Goal: Use online tool/utility: Utilize a website feature to perform a specific function

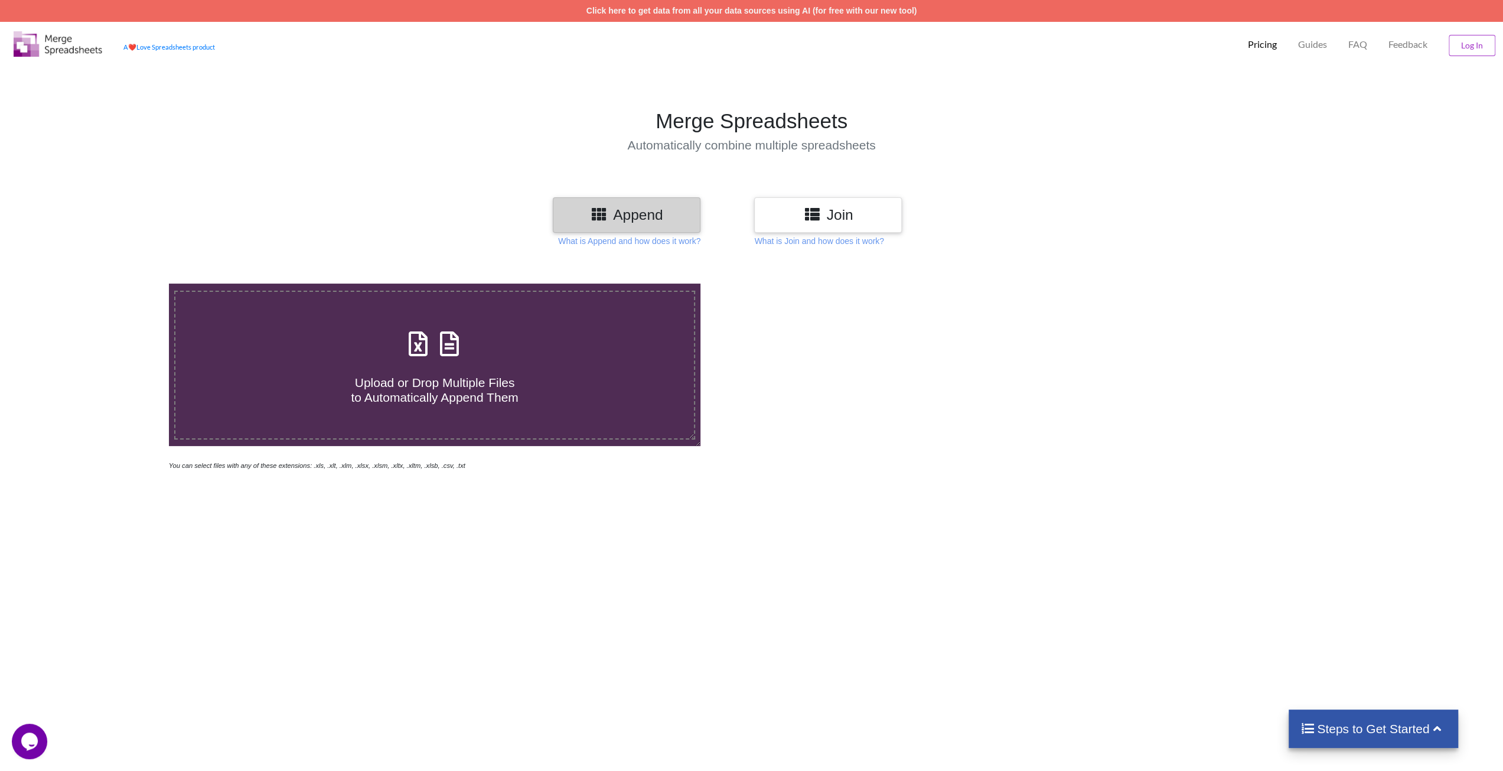
click at [777, 216] on h3 "Join" at bounding box center [828, 214] width 130 height 17
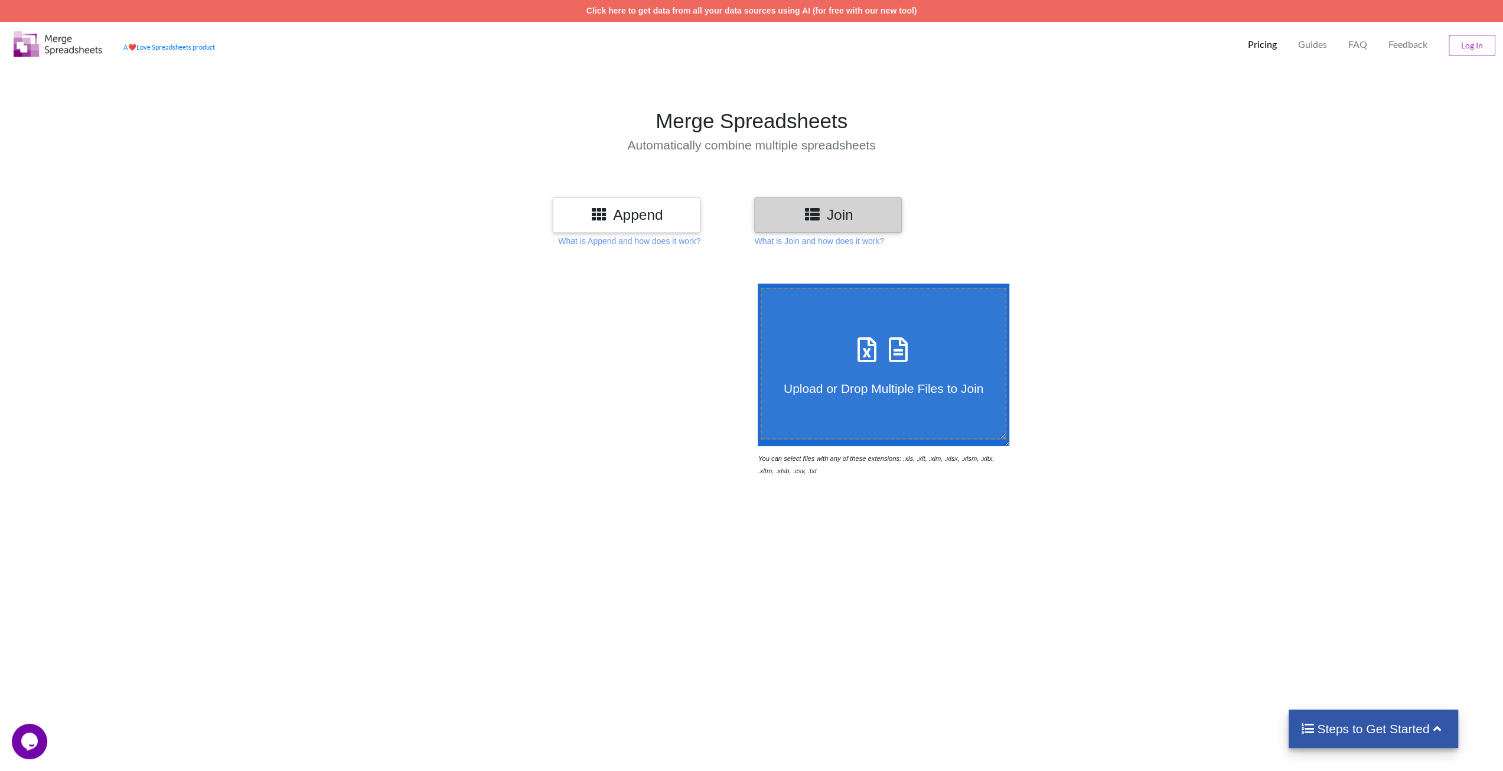
click at [807, 329] on label "Upload or Drop Multiple Files to Join" at bounding box center [884, 364] width 246 height 152
click at [755, 284] on input "Upload or Drop Multiple Files to Join" at bounding box center [755, 284] width 0 height 0
type input "C:\fakepath\data (2).xlsx"
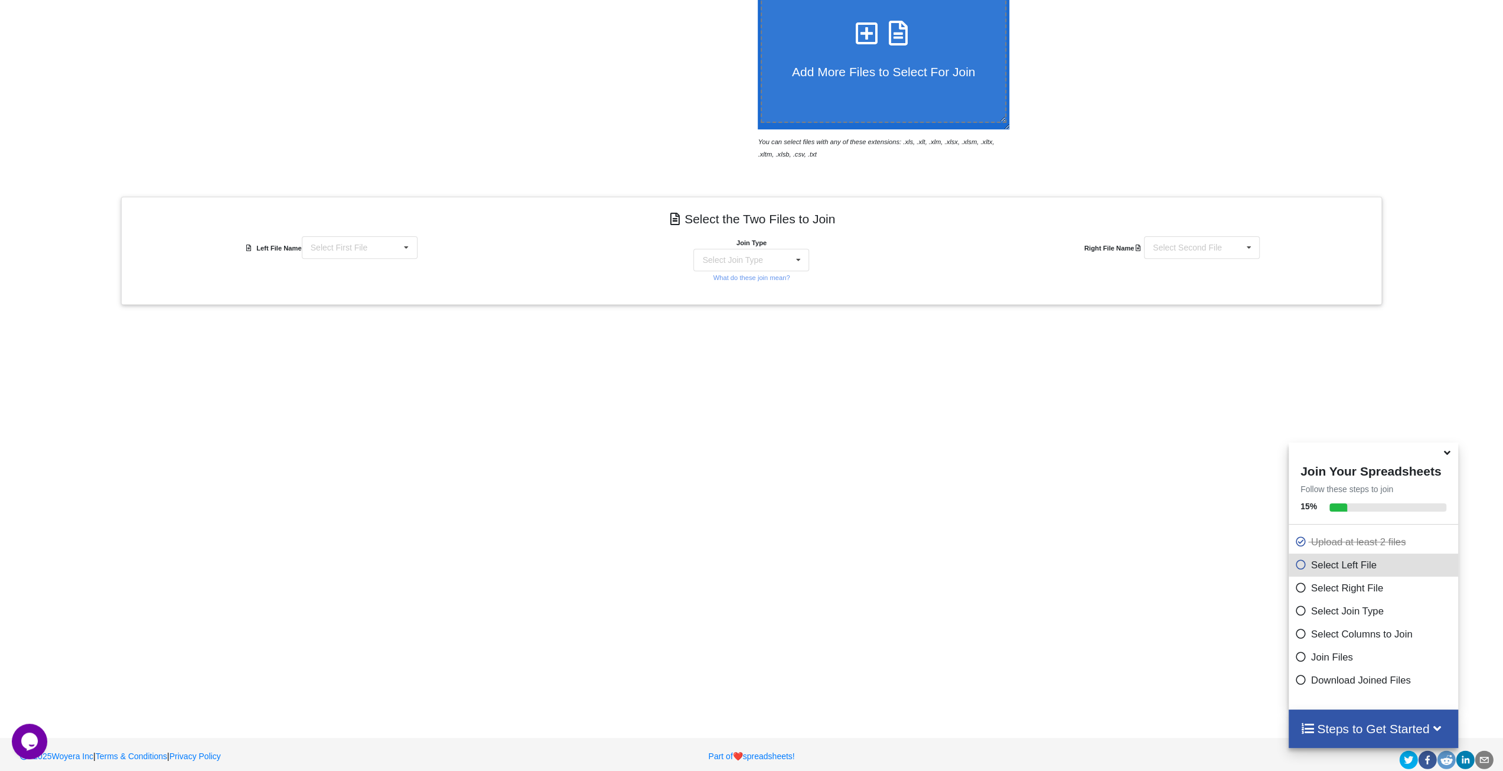
scroll to position [326, 0]
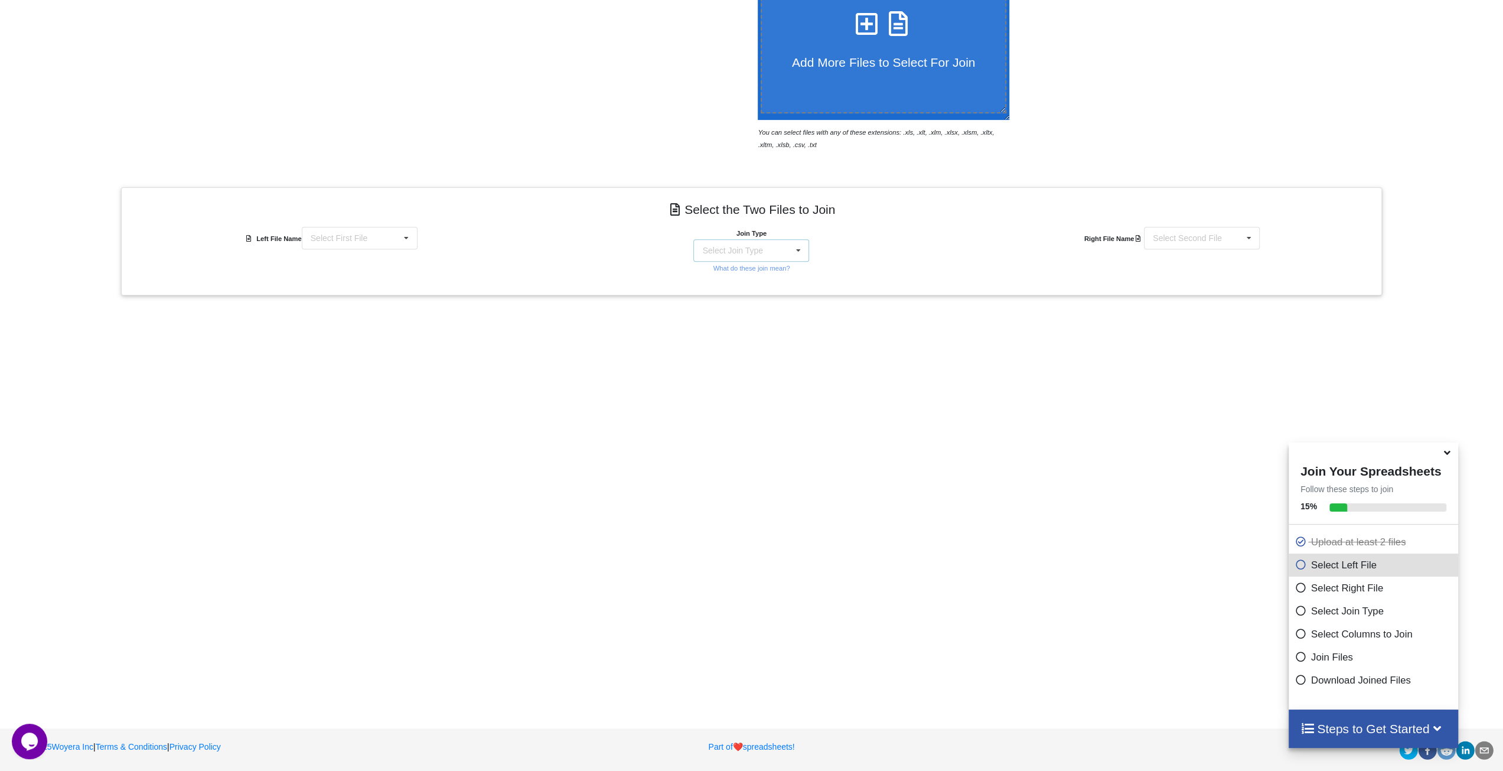
click at [760, 253] on div "Select Join Type INNER JOIN LEFT JOIN RIGHT JOIN FULL JOIN" at bounding box center [751, 250] width 116 height 22
click at [470, 320] on div "Add More Files to Select For Join You can select files with any of these extens…" at bounding box center [751, 318] width 1503 height 771
click at [376, 232] on div "Select First File data (2).xlsx : Sheet 1 data (1).xlsx : Sheet 1 data.xlsx : S…" at bounding box center [360, 238] width 116 height 22
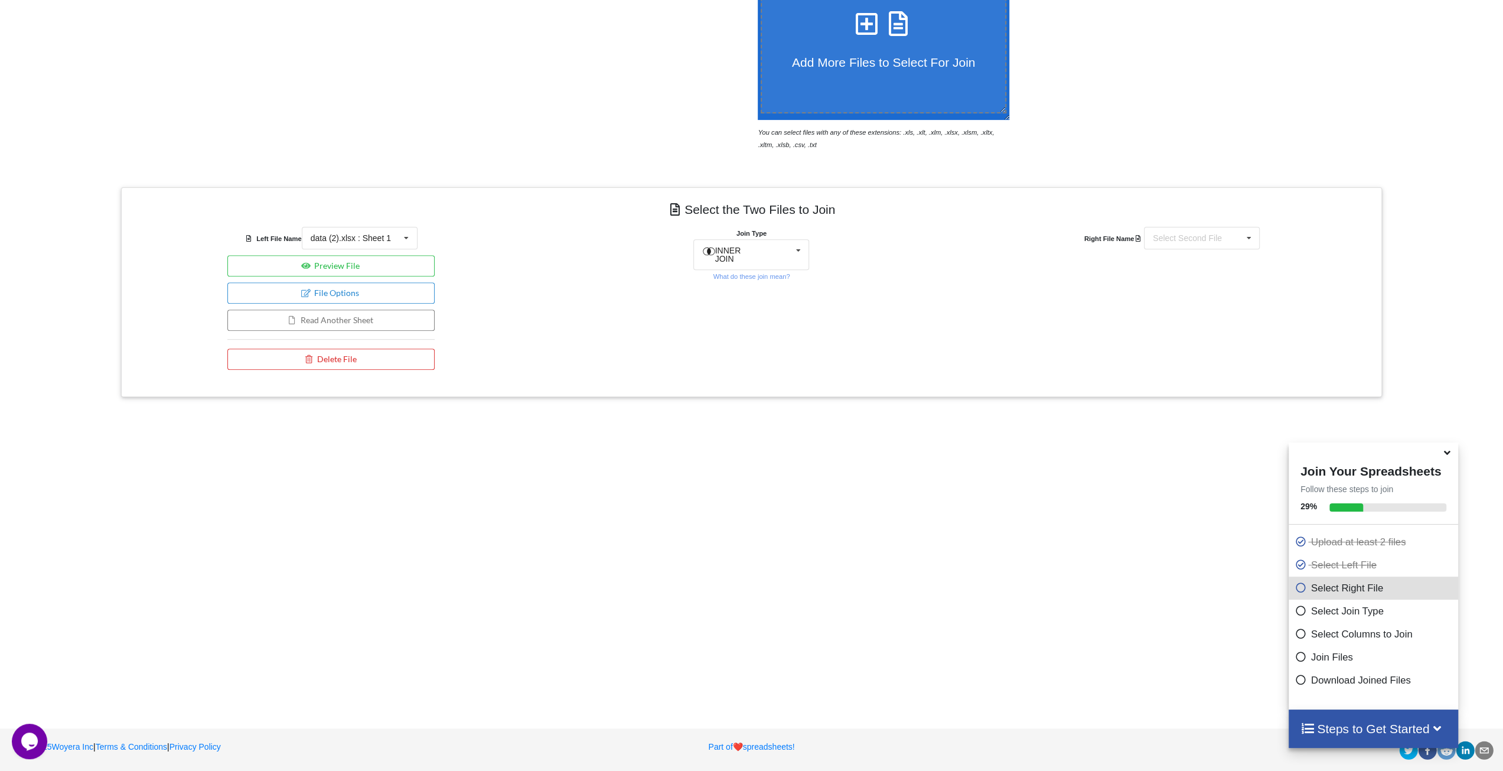
click at [456, 217] on h4 "Select the Two Files to Join" at bounding box center [752, 209] width 1244 height 27
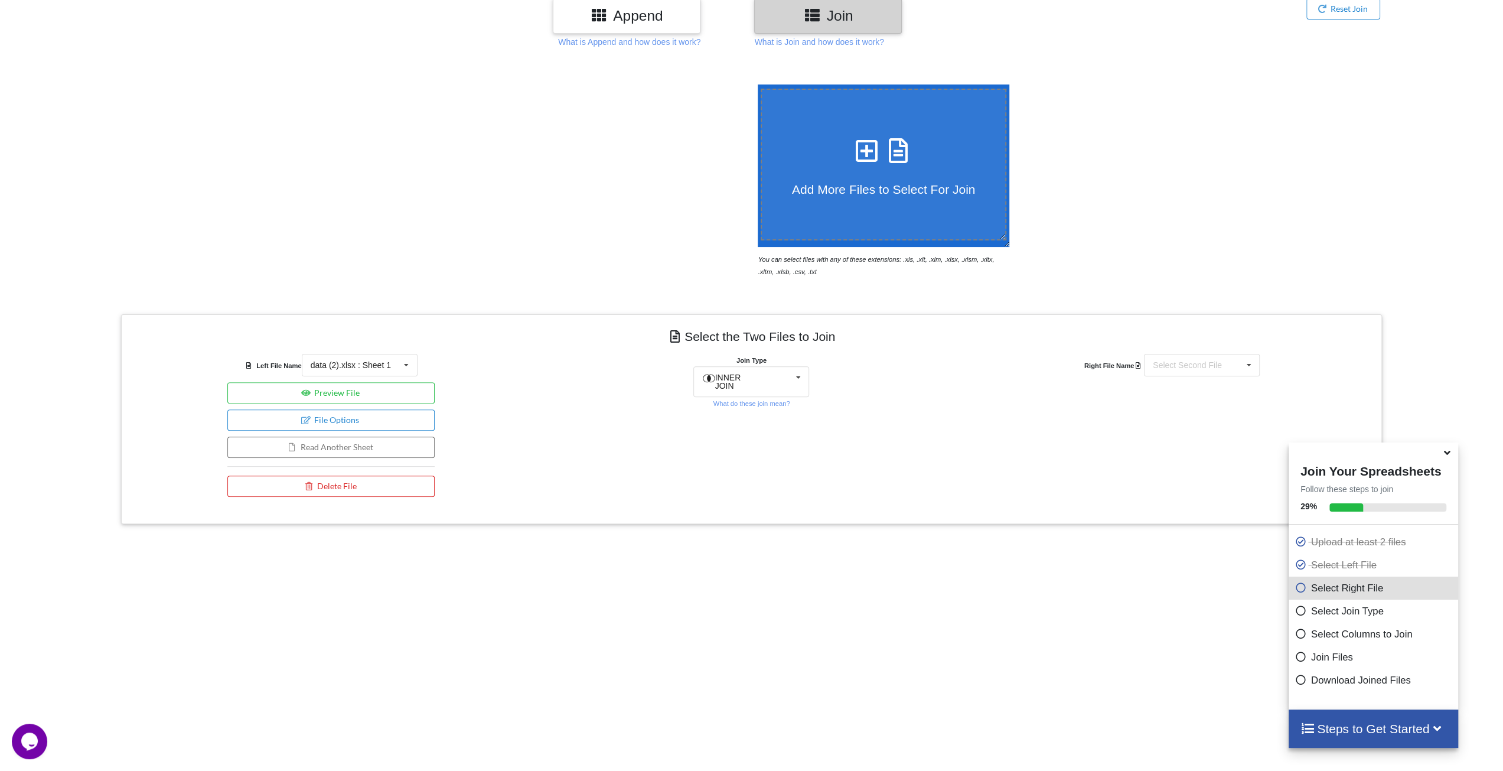
scroll to position [267, 0]
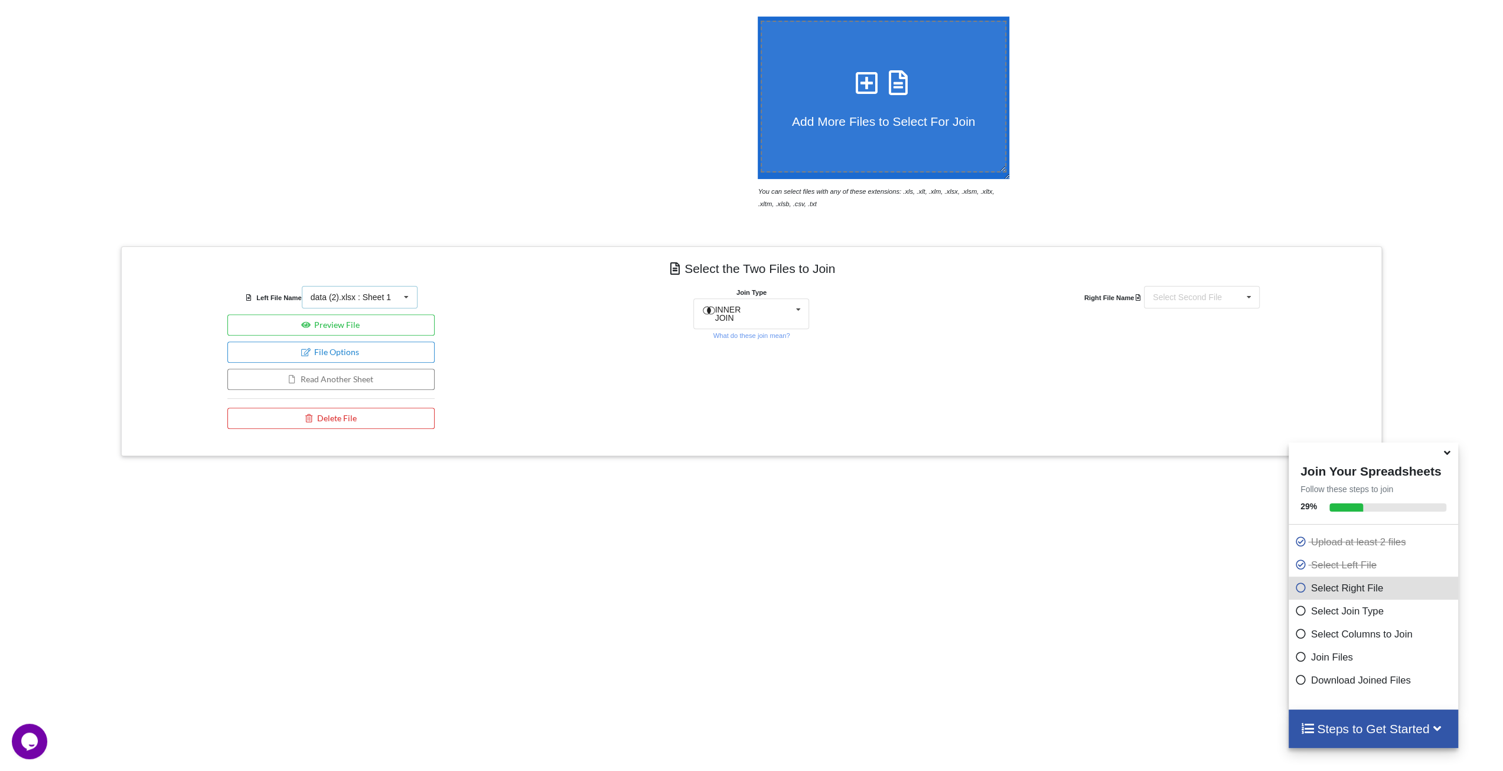
click at [334, 294] on div "data (2).xlsx : Sheet 1" at bounding box center [351, 297] width 80 height 8
click at [647, 363] on div "Join Type INNER JOIN INNER JOIN LEFT JOIN RIGHT JOIN FULL JOIN What do these jo…" at bounding box center [752, 360] width 421 height 149
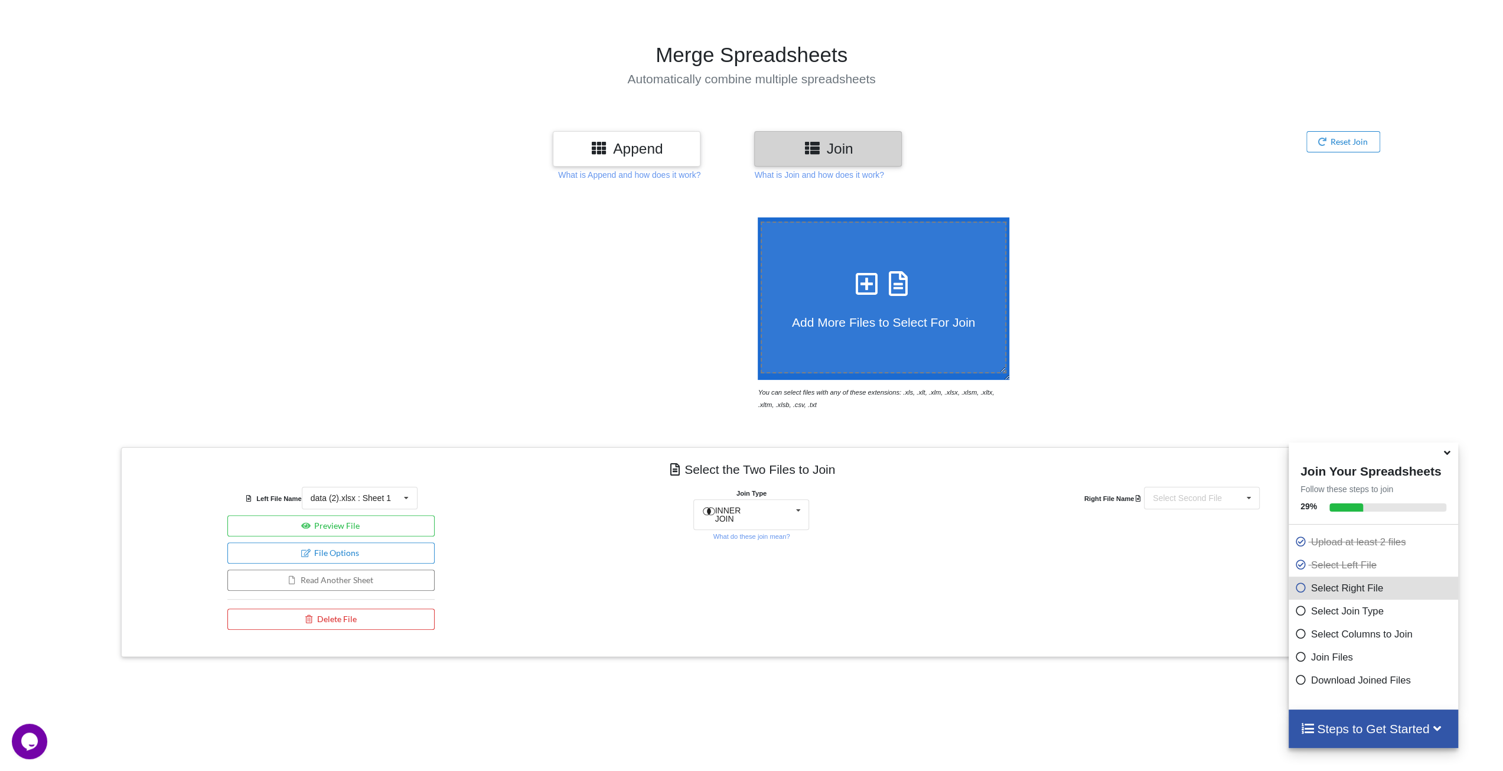
scroll to position [31, 0]
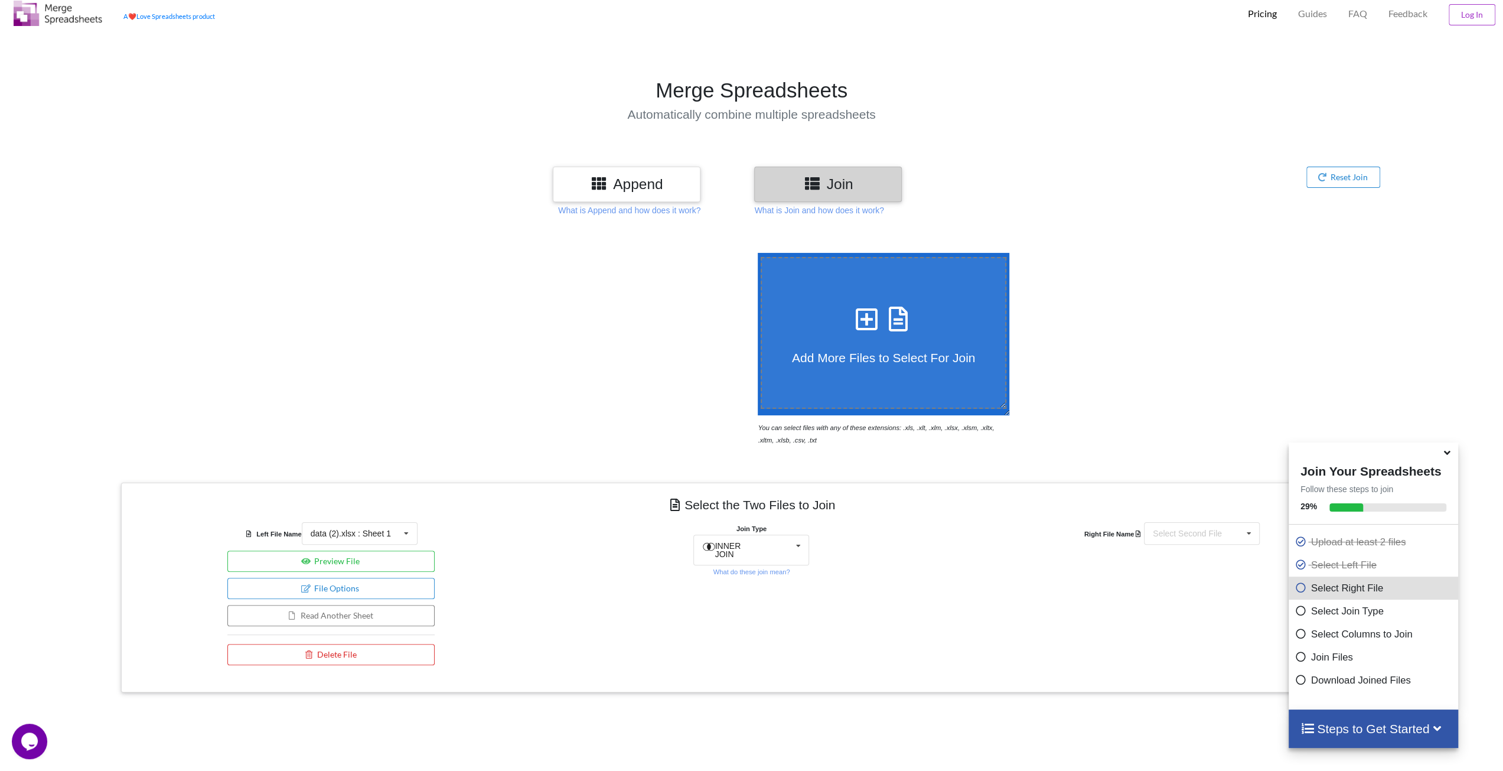
click at [666, 193] on div "Append" at bounding box center [627, 184] width 148 height 35
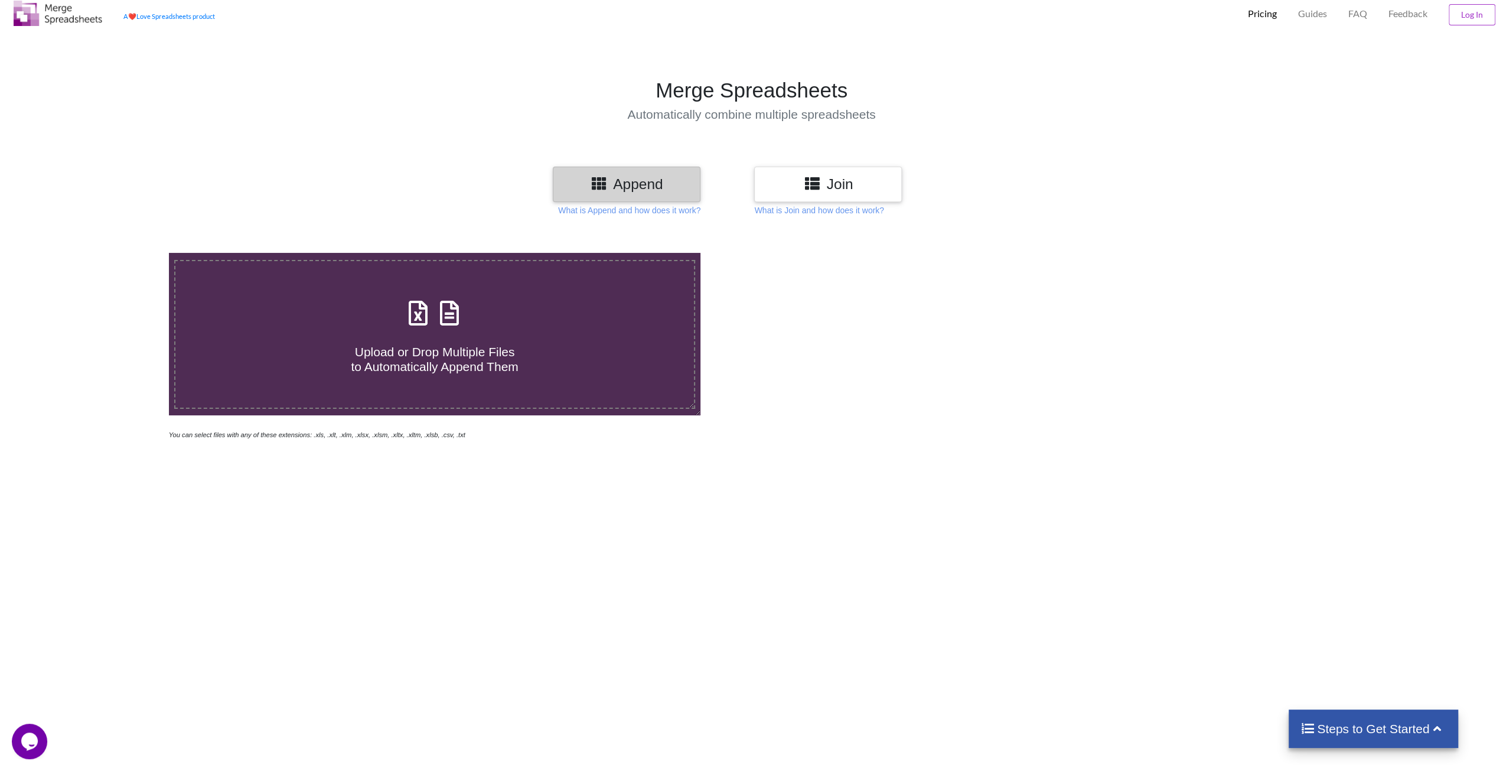
click at [553, 320] on div "Upload or Drop Multiple Files to Automatically Append Them" at bounding box center [434, 335] width 519 height 80
click at [112, 253] on input "Upload or Drop Multiple Files to Automatically Append Them" at bounding box center [112, 253] width 0 height 0
type input "C:\fakepath\data (2).xlsx"
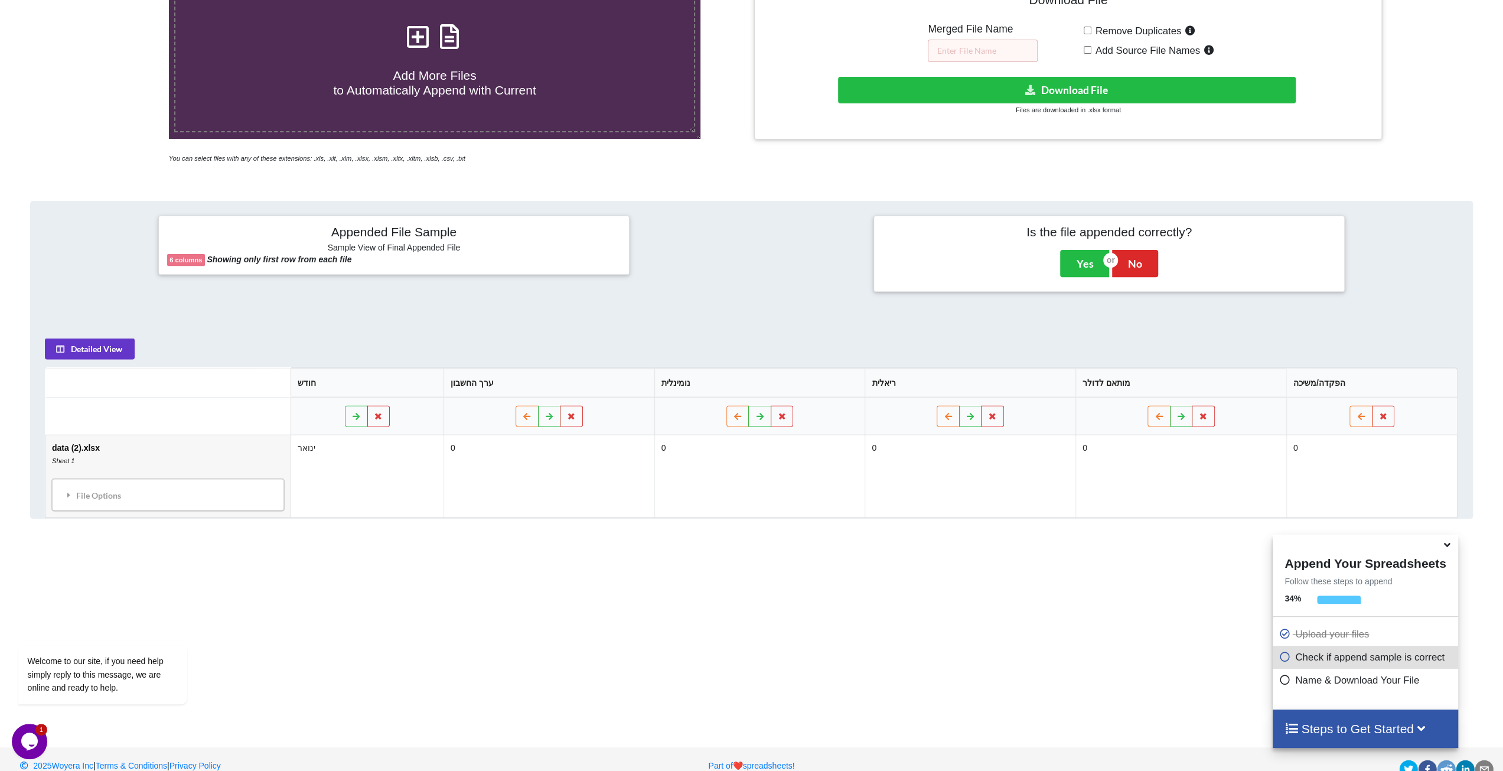
scroll to position [326, 0]
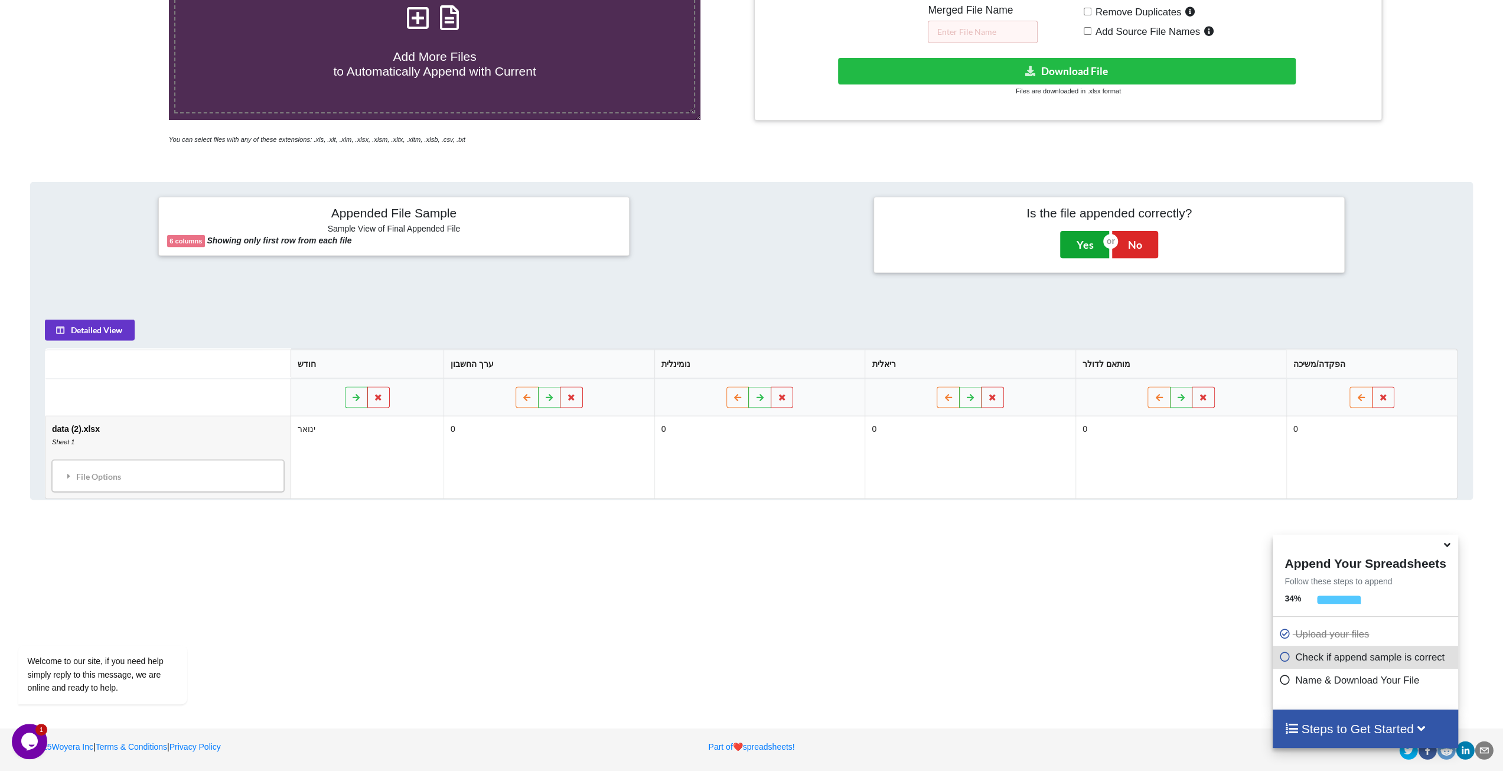
click at [1074, 241] on button "Yes" at bounding box center [1084, 244] width 49 height 27
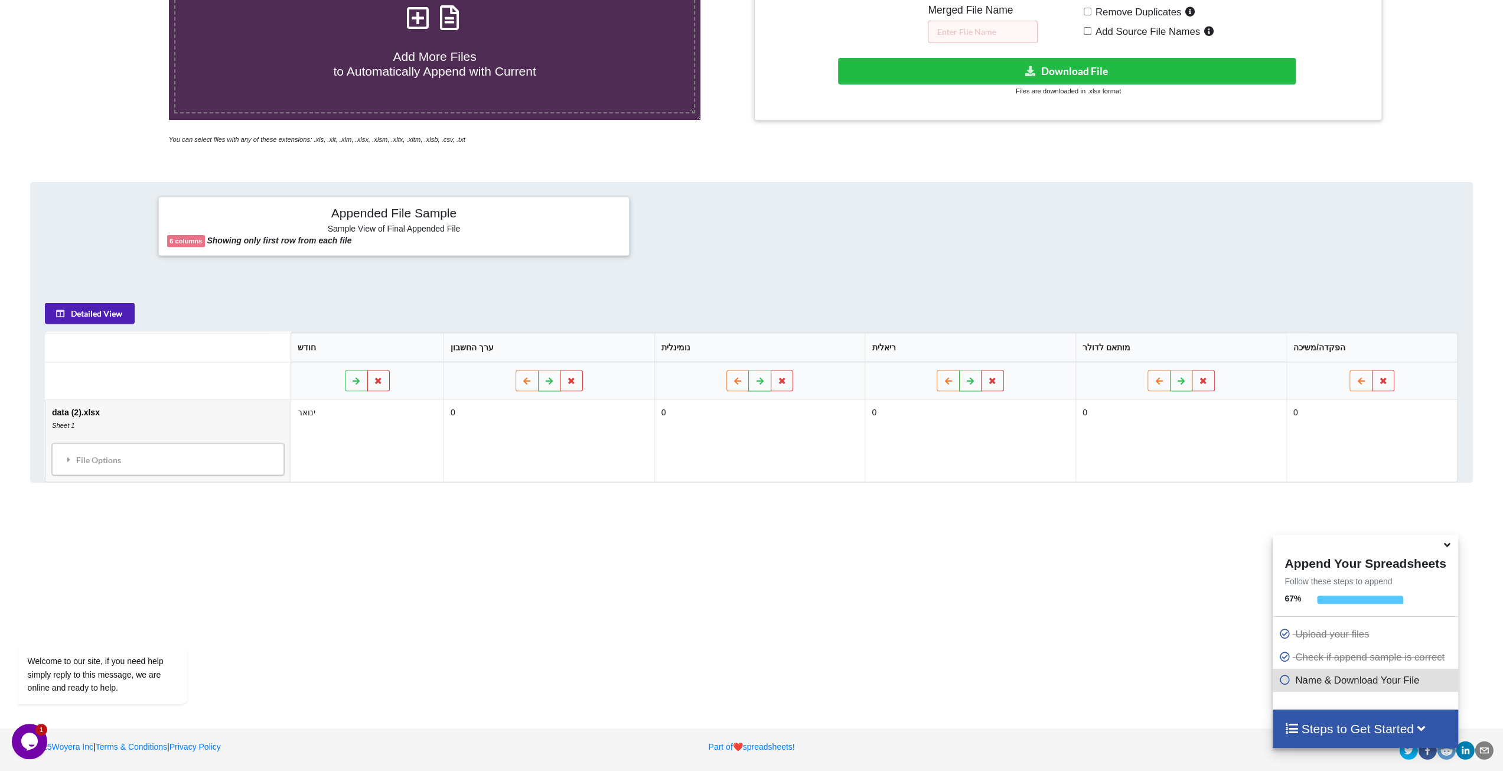
click at [105, 314] on button "Detailed View" at bounding box center [90, 312] width 90 height 21
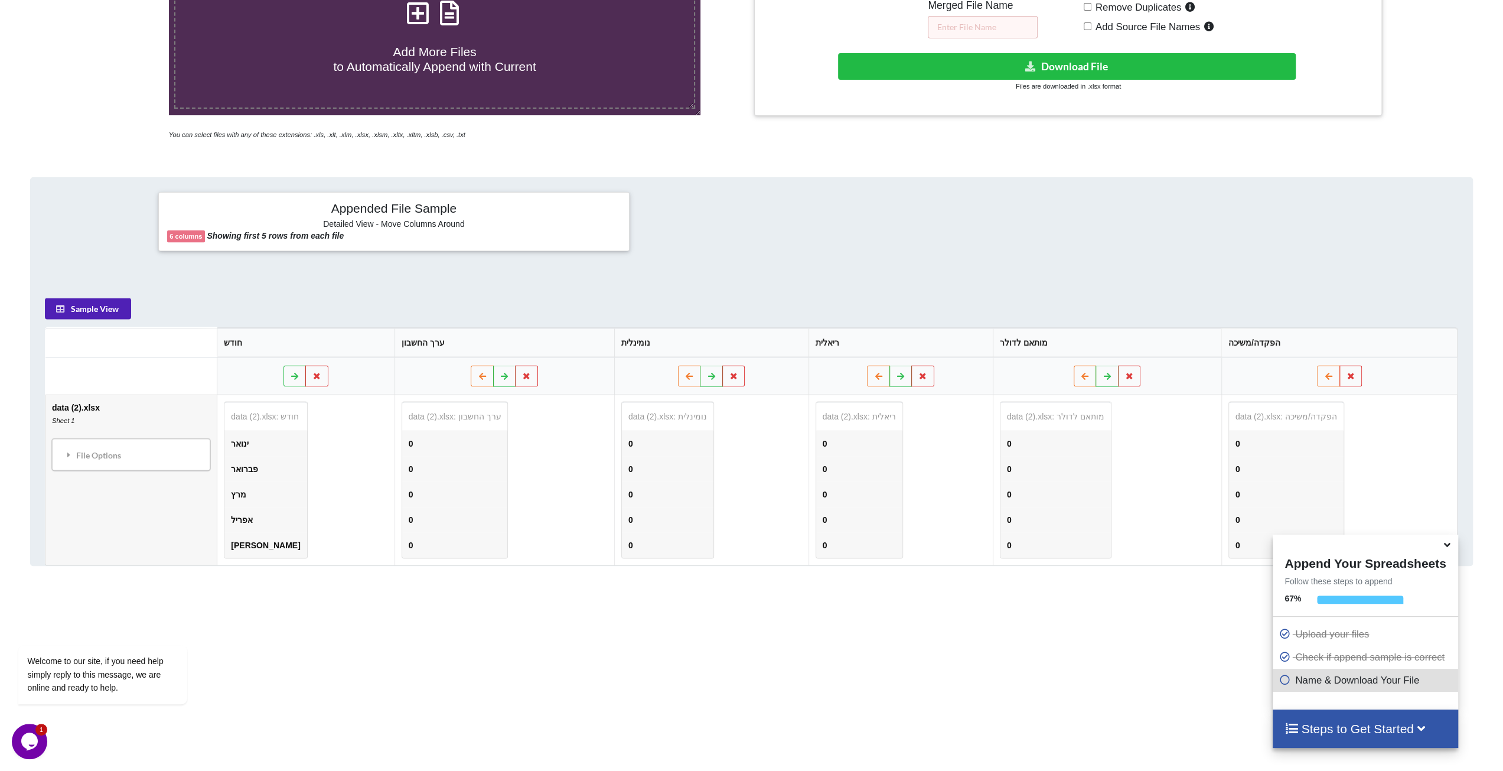
scroll to position [266, 0]
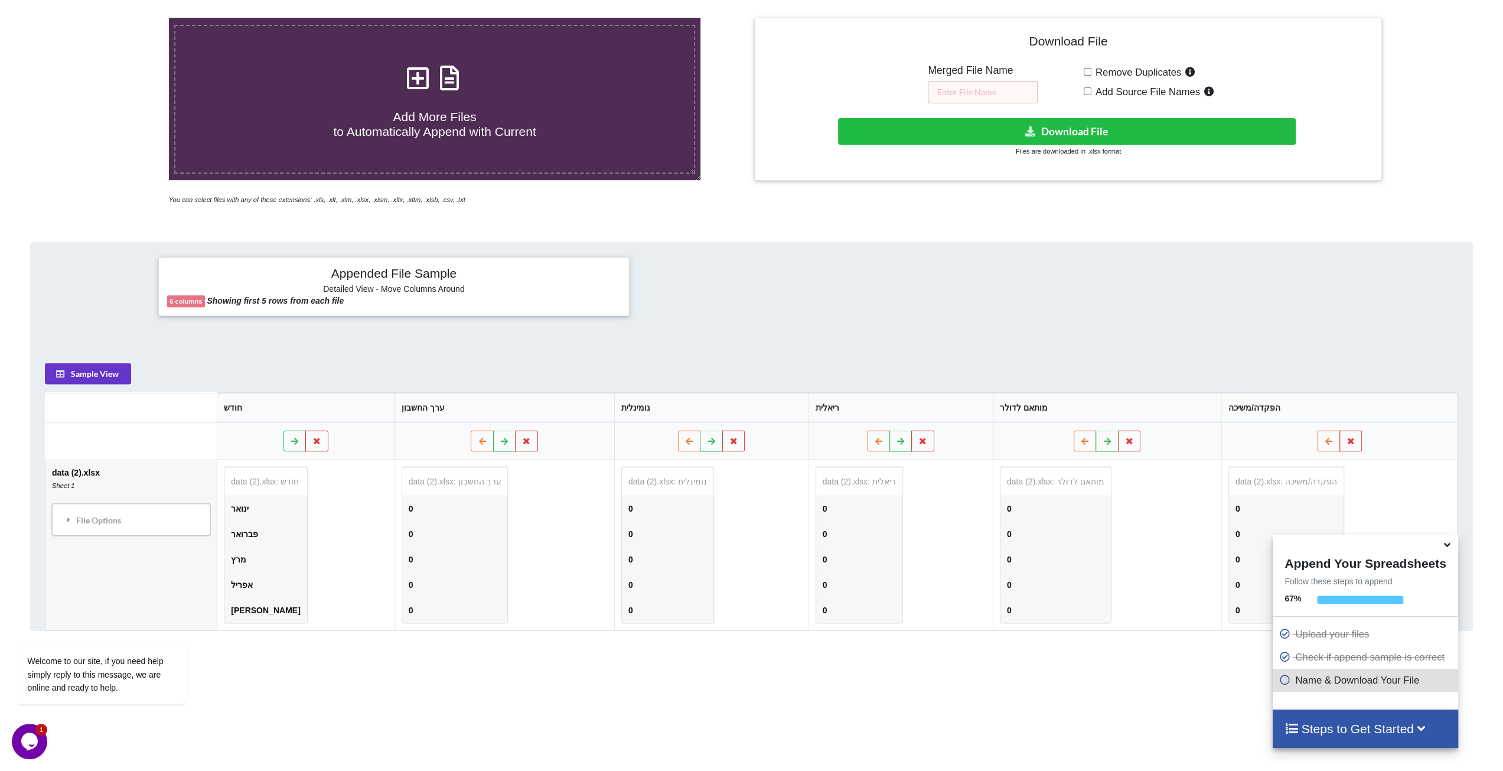
click at [802, 518] on td "data (2).xlsx: נומינלית 0 0 0 0 0" at bounding box center [711, 545] width 194 height 170
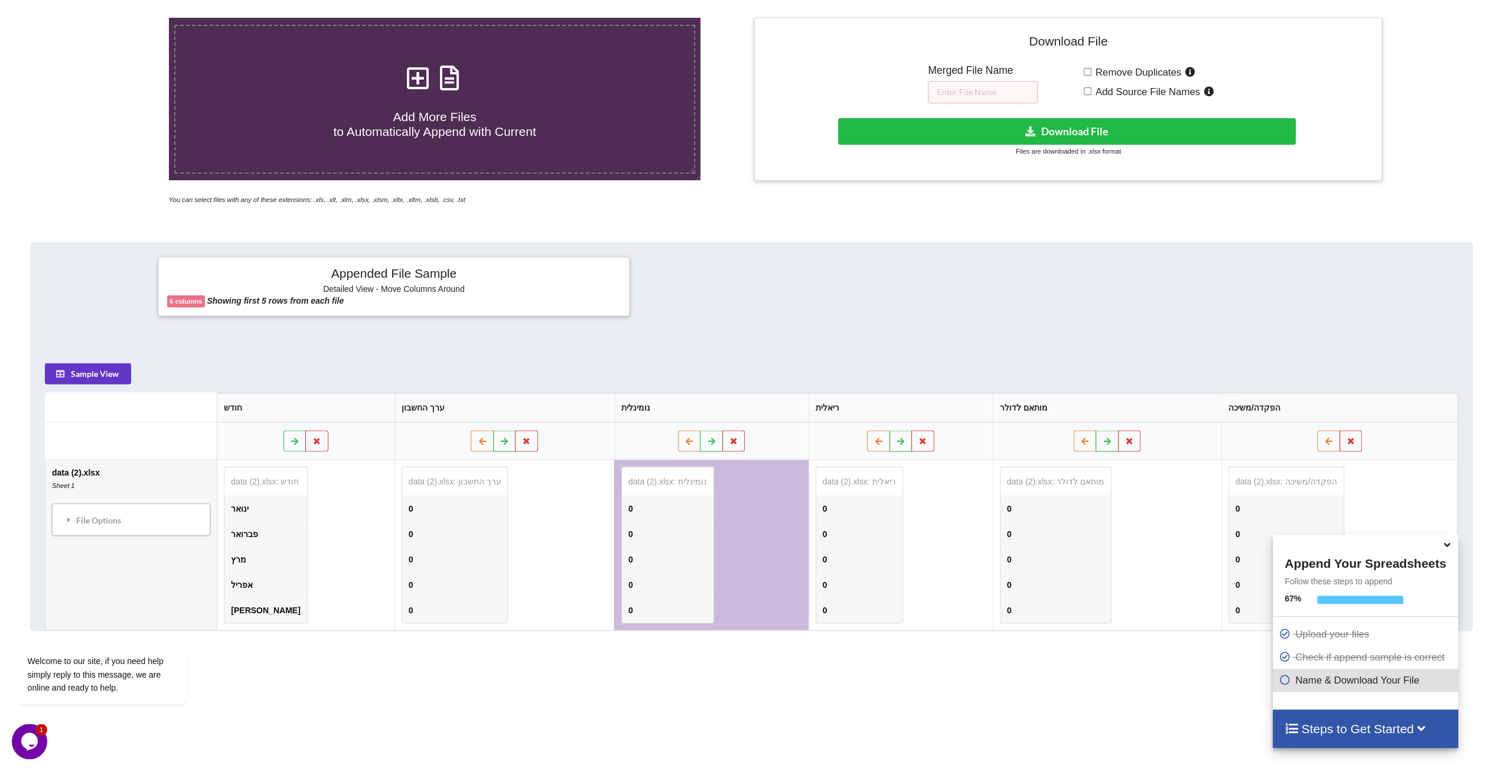
click at [856, 521] on td "0" at bounding box center [859, 533] width 86 height 25
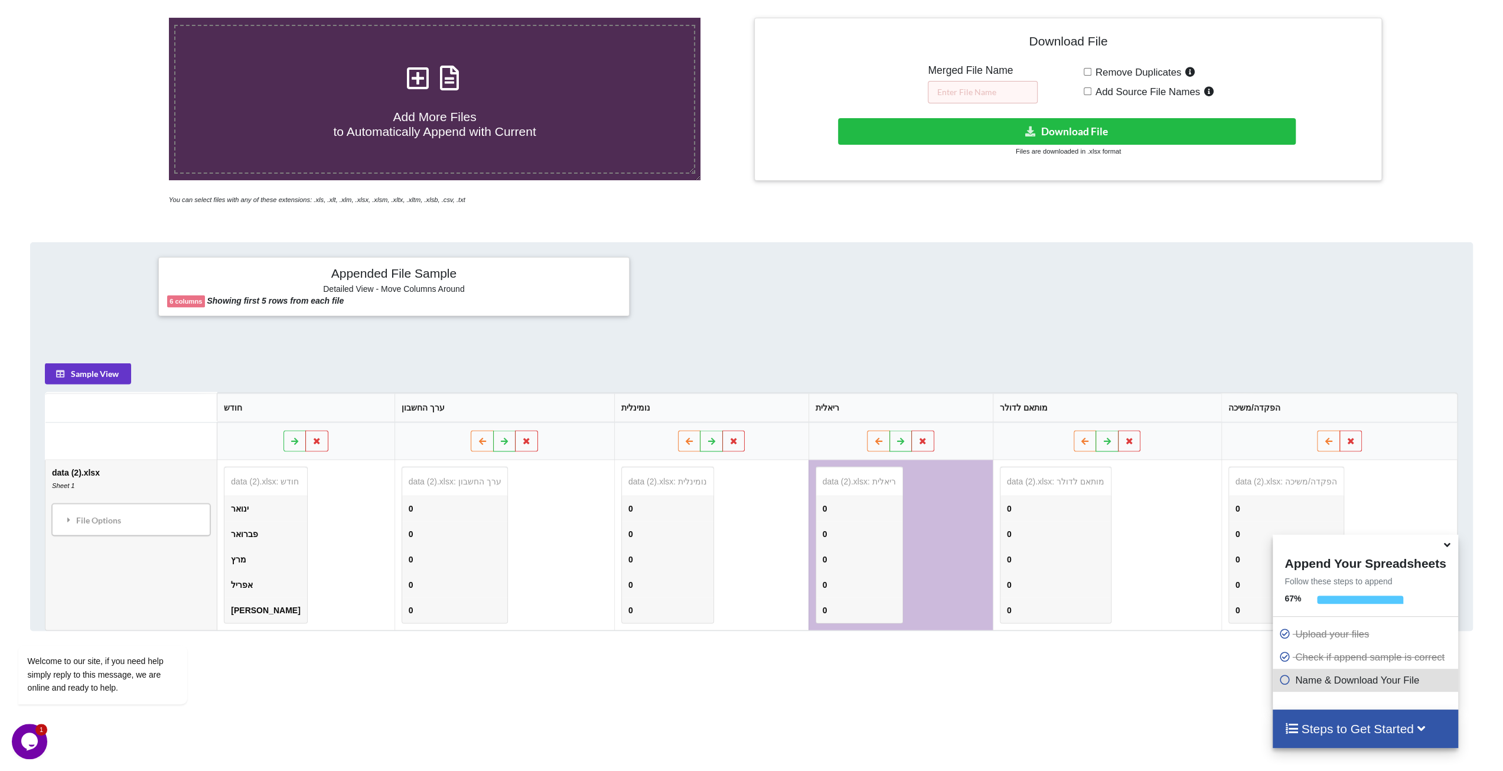
click at [726, 505] on td "data (2).xlsx: נומינלית 0 0 0 0 0" at bounding box center [711, 545] width 194 height 170
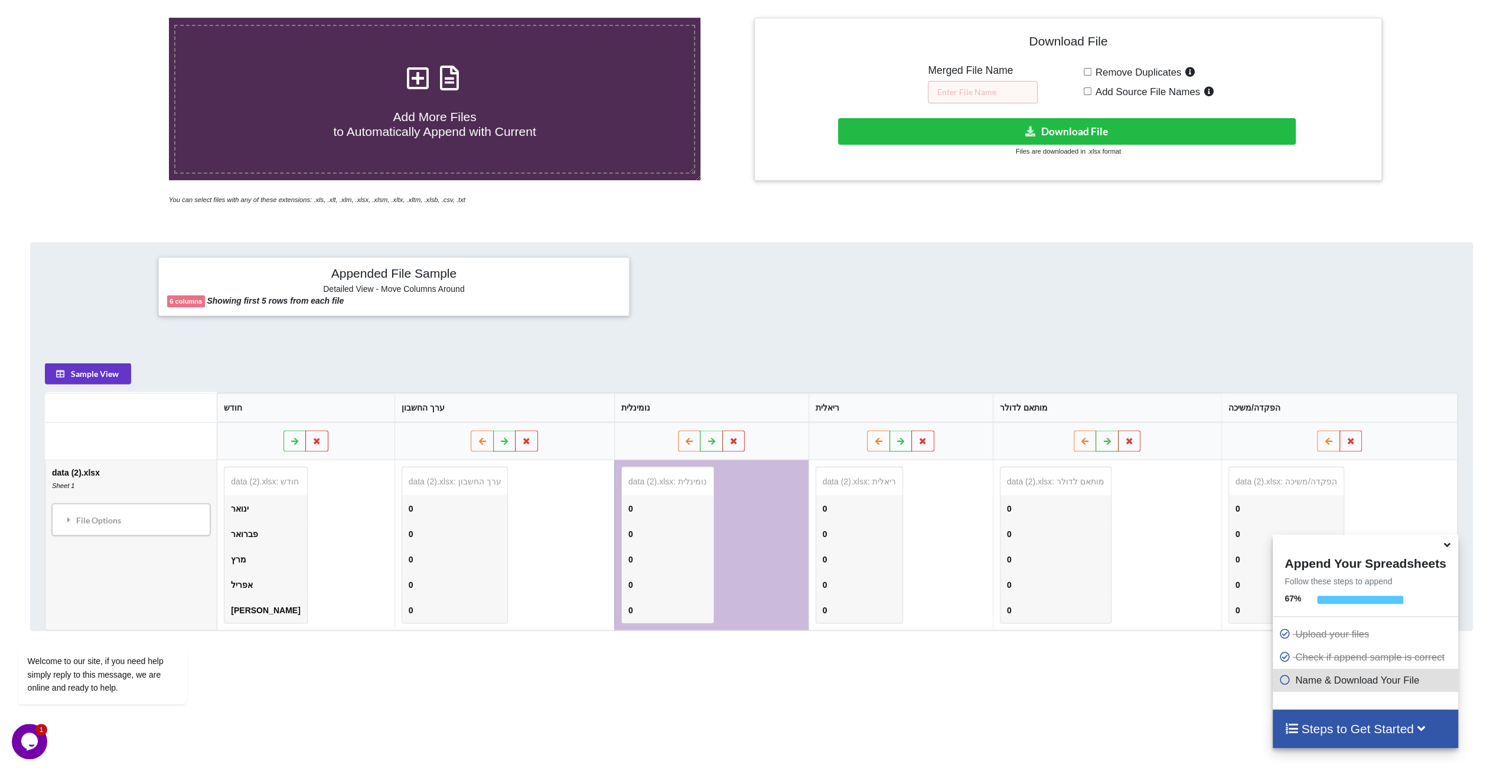
click at [422, 501] on td "0" at bounding box center [455, 508] width 106 height 25
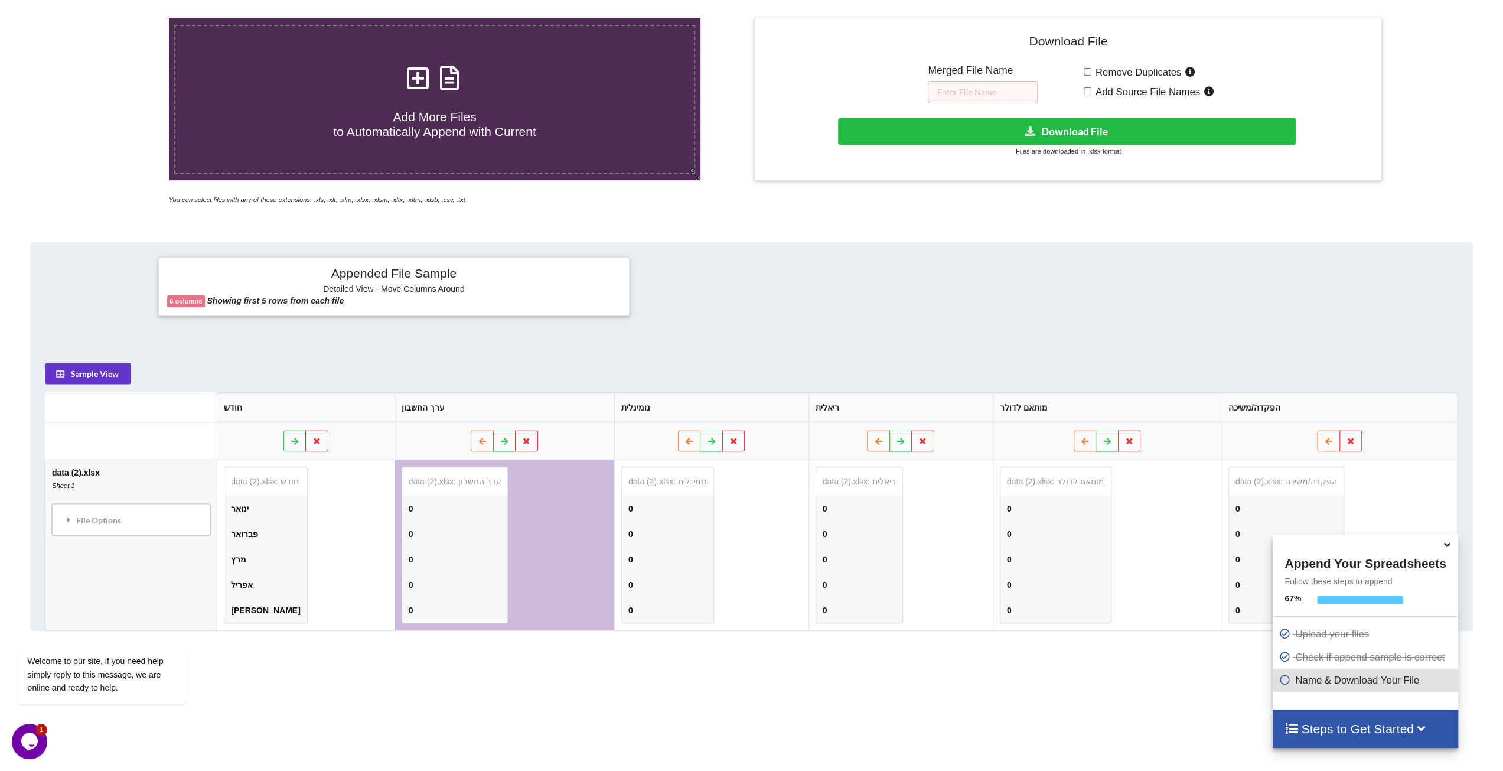
click at [422, 501] on td "0" at bounding box center [455, 508] width 106 height 25
click at [128, 507] on div "File Options" at bounding box center [131, 519] width 151 height 25
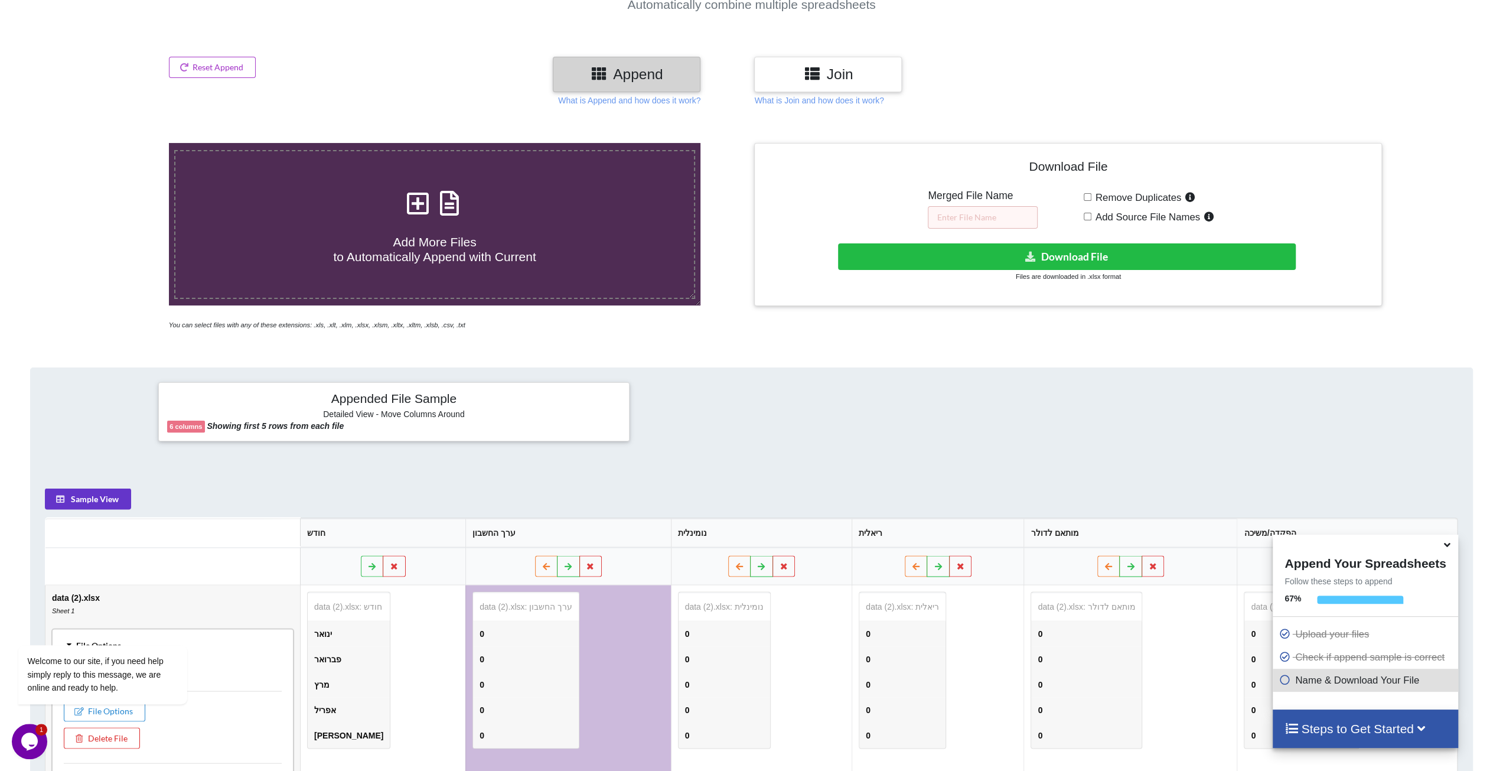
scroll to position [128, 0]
